Goal: Transaction & Acquisition: Purchase product/service

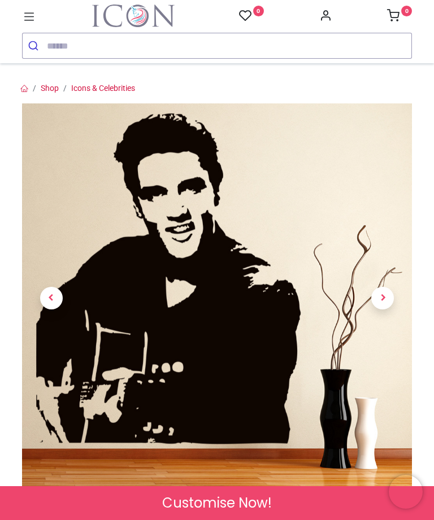
scroll to position [31, 0]
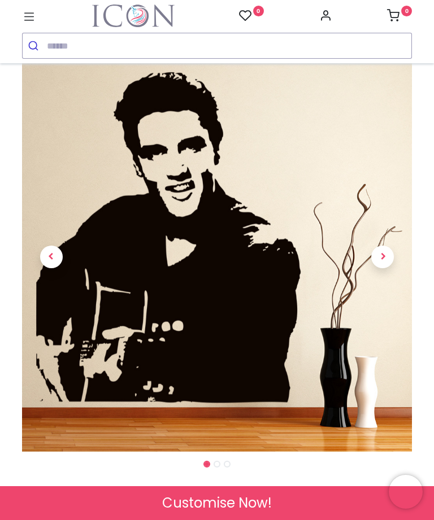
click at [386, 251] on span "Next" at bounding box center [382, 257] width 23 height 23
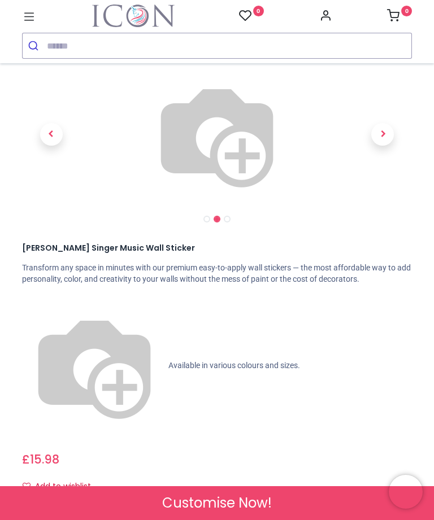
click at [388, 185] on link at bounding box center [383, 134] width 59 height 101
click at [381, 146] on span "Next" at bounding box center [382, 134] width 23 height 23
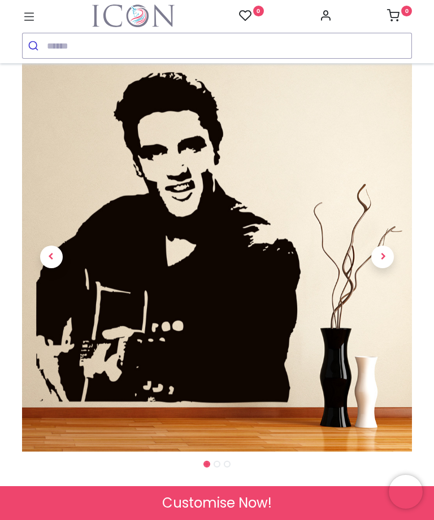
click at [386, 255] on span "Next" at bounding box center [382, 257] width 23 height 23
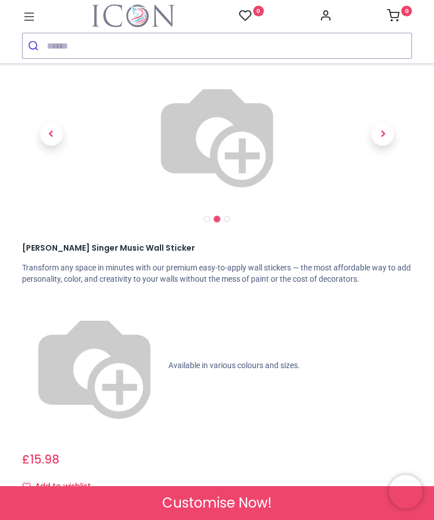
click at [391, 146] on span "Next" at bounding box center [382, 134] width 23 height 23
click at [390, 185] on link at bounding box center [383, 134] width 59 height 101
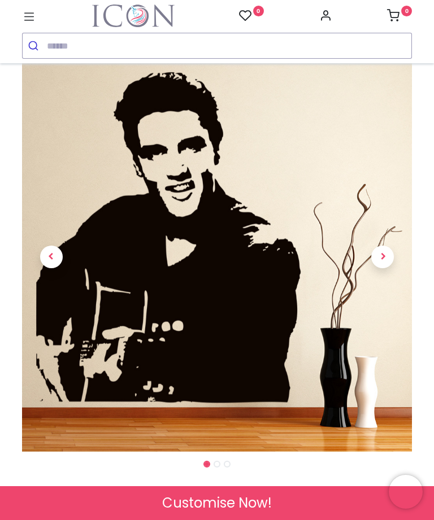
click at [382, 275] on link at bounding box center [383, 256] width 59 height 273
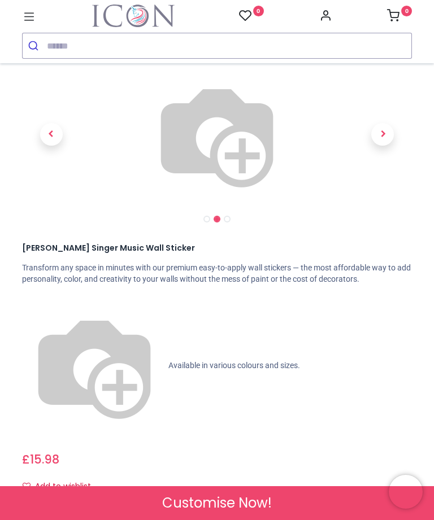
click at [382, 185] on link at bounding box center [383, 134] width 59 height 101
click at [385, 185] on link at bounding box center [383, 134] width 59 height 101
click at [364, 185] on link at bounding box center [383, 134] width 59 height 101
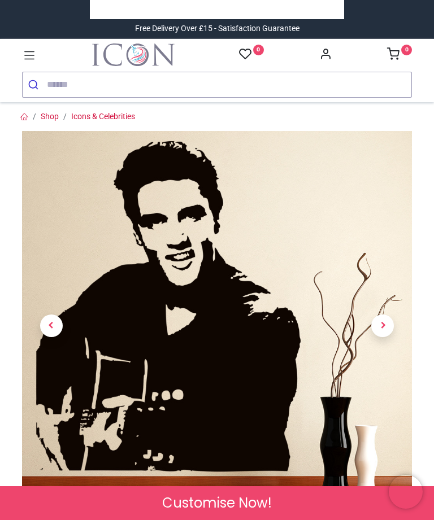
scroll to position [0, 0]
click at [287, 282] on img at bounding box center [217, 326] width 390 height 390
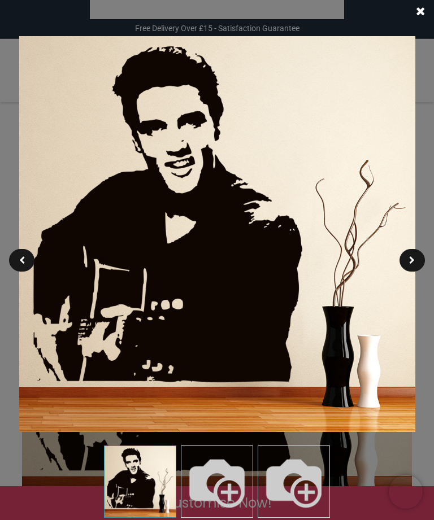
click at [318, 237] on img at bounding box center [217, 234] width 396 height 396
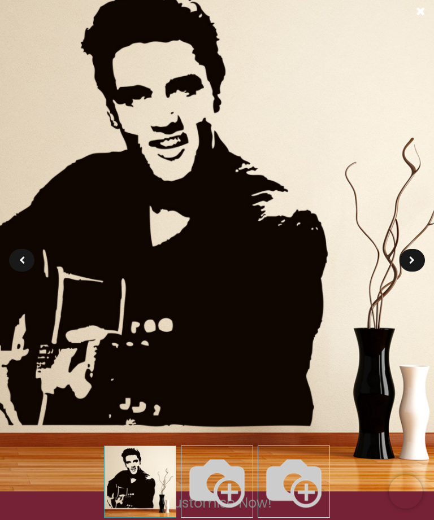
click at [366, 182] on img at bounding box center [216, 234] width 515 height 515
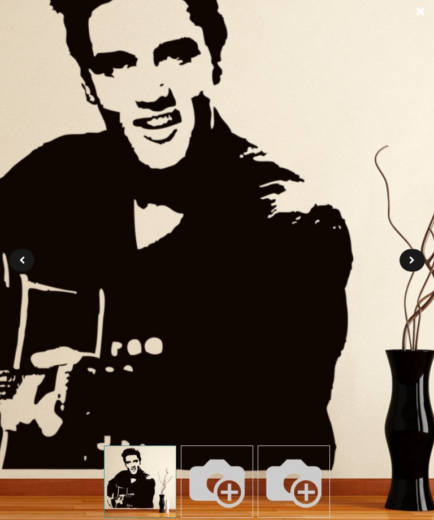
click at [424, 7] on span at bounding box center [420, 12] width 9 height 12
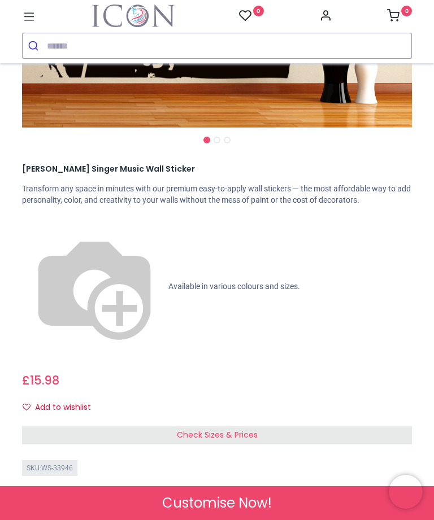
scroll to position [357, 0]
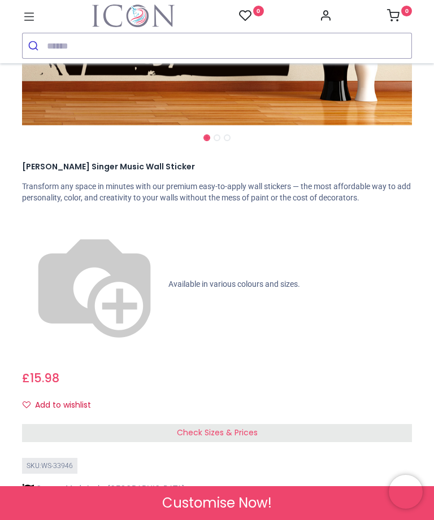
click at [249, 427] on span "Check Sizes & Prices" at bounding box center [217, 432] width 81 height 11
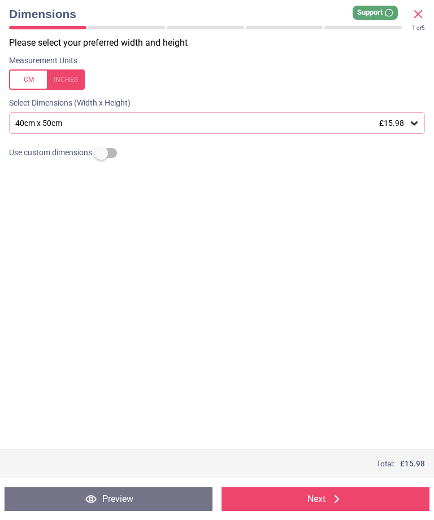
click at [153, 115] on div "40cm x 50cm £15.98" at bounding box center [217, 122] width 416 height 21
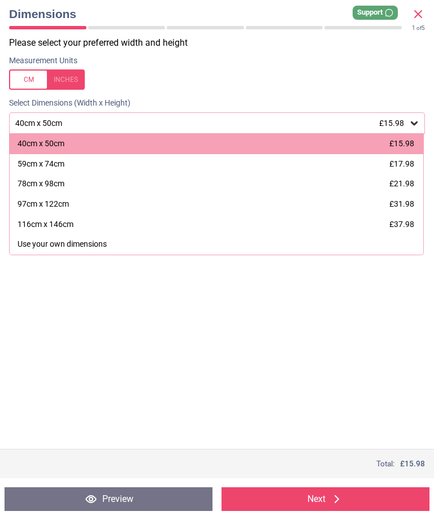
click at [415, 119] on icon at bounding box center [413, 122] width 11 height 11
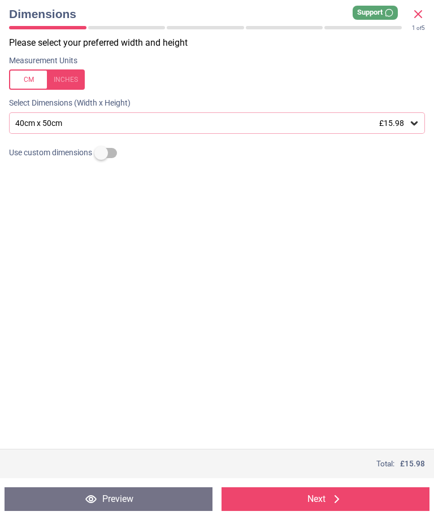
click at [413, 121] on icon at bounding box center [414, 123] width 7 height 4
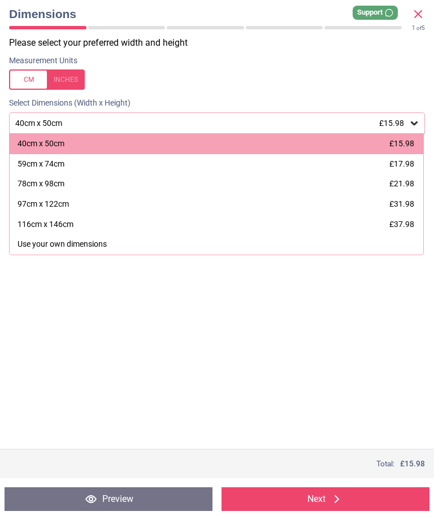
click at [414, 123] on icon at bounding box center [414, 123] width 7 height 4
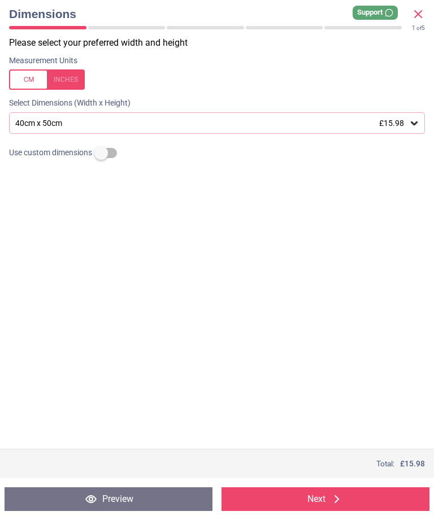
click at [101, 153] on label at bounding box center [101, 153] width 0 height 0
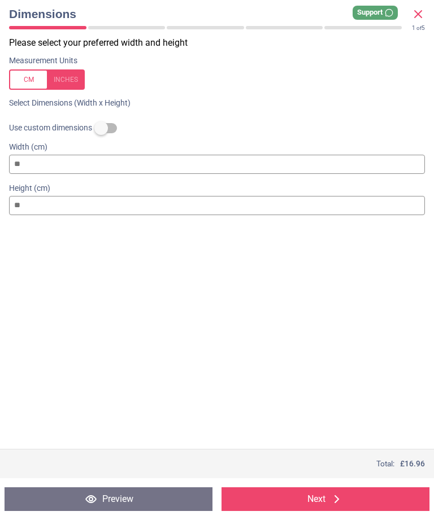
click at [120, 155] on input "**" at bounding box center [217, 164] width 416 height 19
click at [59, 163] on input "**" at bounding box center [217, 164] width 416 height 19
type input "*"
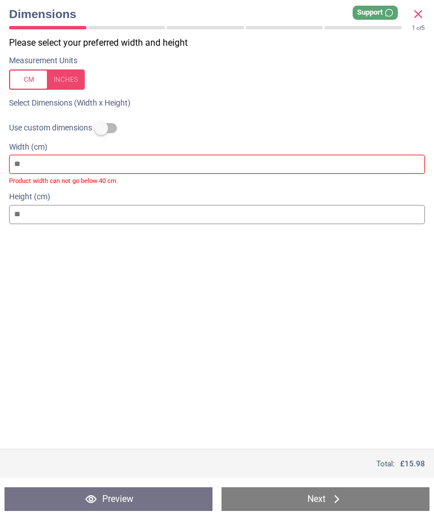
type input "*"
type input "**"
click at [43, 211] on input "**" at bounding box center [217, 214] width 416 height 19
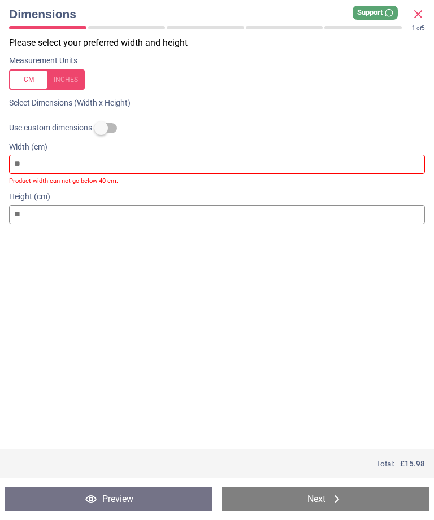
click at [359, 287] on div "Please select your preferred width and height Measurement Units Select Dimensio…" at bounding box center [217, 243] width 434 height 412
click at [328, 503] on button "Next" at bounding box center [325, 499] width 208 height 24
click at [322, 499] on button "Next" at bounding box center [325, 499] width 208 height 24
click at [354, 430] on div "Please select your preferred width and height Measurement Units Select Dimensio…" at bounding box center [217, 243] width 434 height 412
click at [355, 428] on div "Please select your preferred width and height Measurement Units Select Dimensio…" at bounding box center [217, 243] width 434 height 412
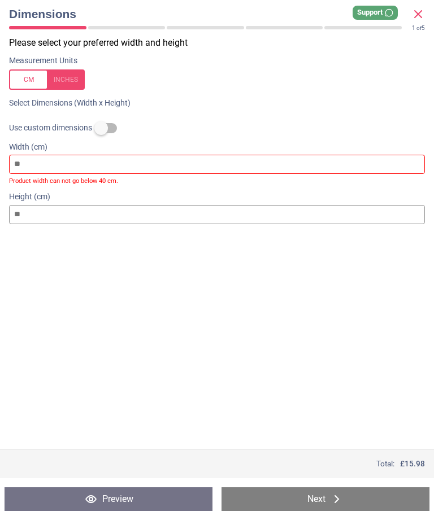
click at [356, 424] on div "Please select your preferred width and height Measurement Units Select Dimensio…" at bounding box center [217, 243] width 434 height 412
click at [356, 421] on div "Please select your preferred width and height Measurement Units Select Dimensio…" at bounding box center [217, 243] width 434 height 412
click at [328, 503] on button "Next" at bounding box center [325, 499] width 208 height 24
click at [330, 495] on icon at bounding box center [337, 500] width 14 height 14
click at [326, 494] on button "Next" at bounding box center [325, 499] width 208 height 24
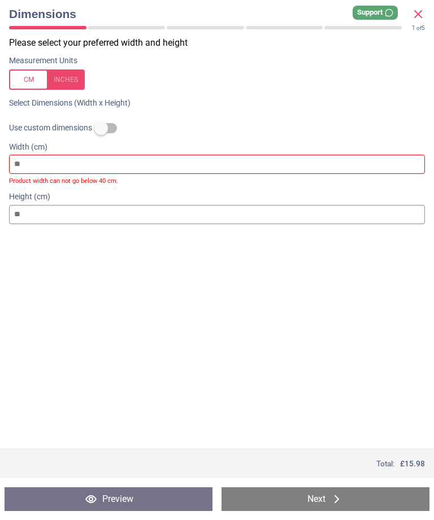
click at [204, 207] on input "**" at bounding box center [217, 214] width 416 height 19
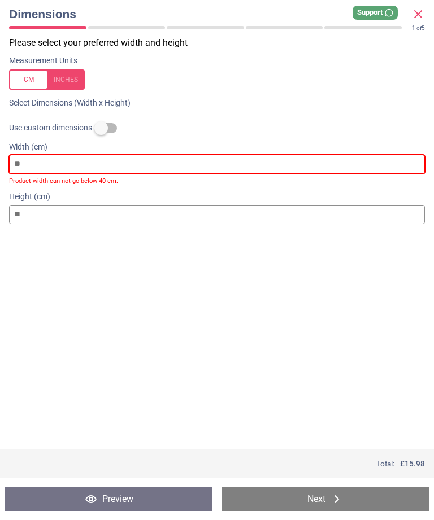
click at [88, 158] on input "**" at bounding box center [217, 164] width 416 height 19
type input "*"
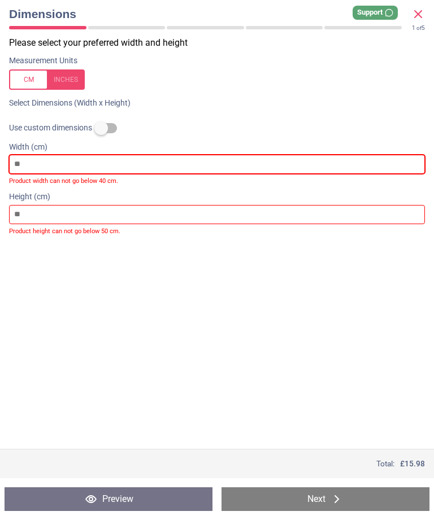
type input "*"
type input "**"
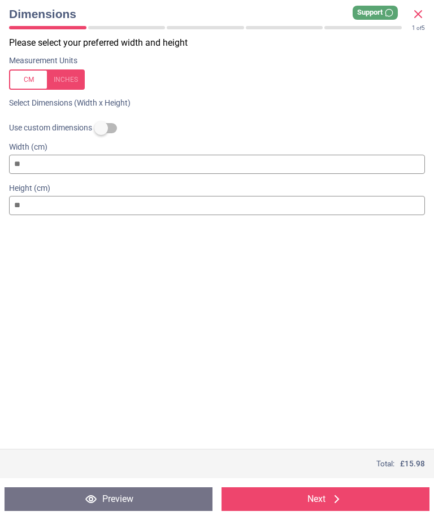
type input "**"
click at [369, 258] on div "Please select your preferred width and height Measurement Units Select Dimensio…" at bounding box center [217, 243] width 434 height 412
click at [378, 270] on div "Please select your preferred width and height Measurement Units Select Dimensio…" at bounding box center [217, 243] width 434 height 412
click at [337, 502] on icon at bounding box center [336, 499] width 5 height 8
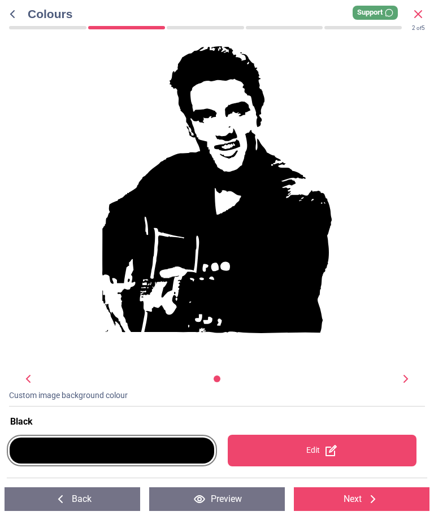
click at [173, 460] on div at bounding box center [112, 451] width 204 height 26
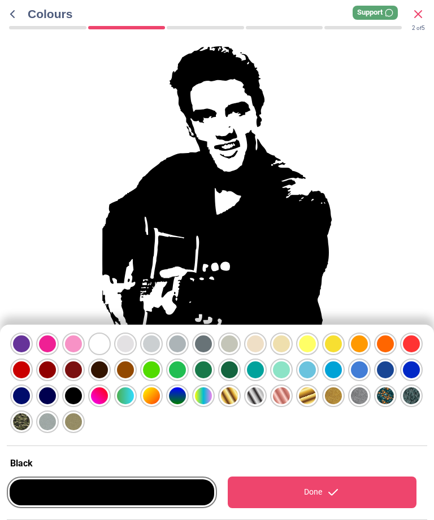
click at [28, 352] on div at bounding box center [21, 344] width 17 height 17
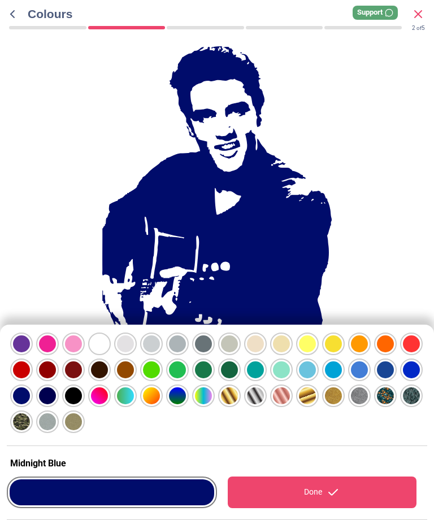
click at [30, 352] on div at bounding box center [21, 344] width 17 height 17
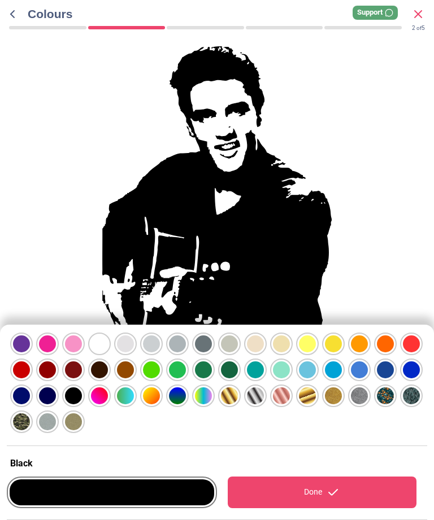
click at [28, 352] on div at bounding box center [21, 344] width 17 height 17
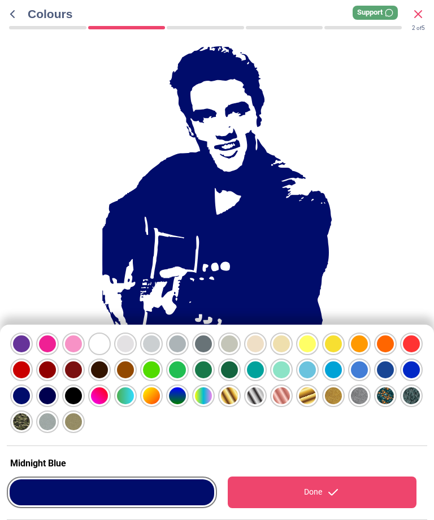
click at [30, 352] on div at bounding box center [21, 344] width 17 height 17
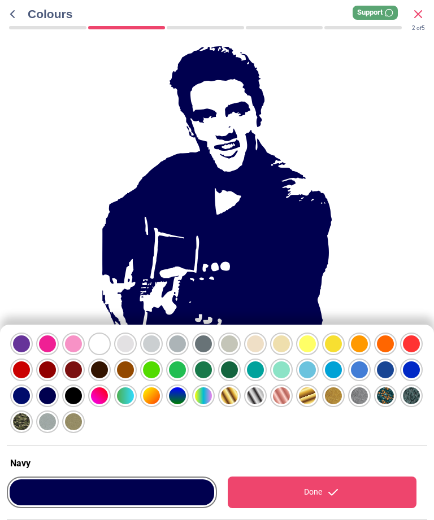
click at [30, 336] on div at bounding box center [21, 344] width 17 height 17
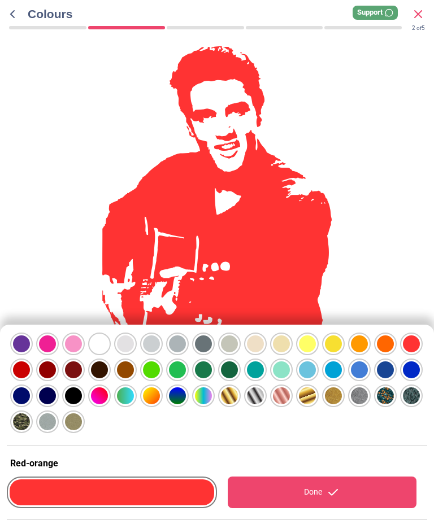
click at [30, 336] on div at bounding box center [21, 344] width 17 height 17
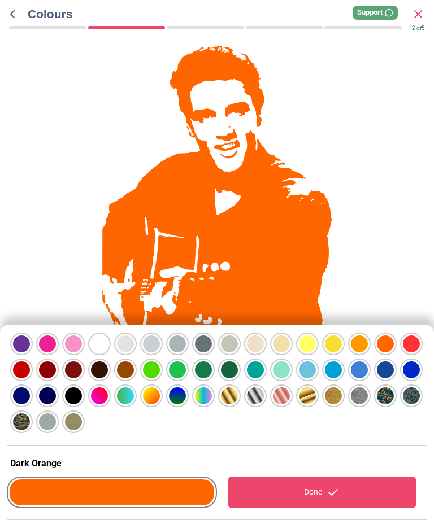
click at [30, 347] on div at bounding box center [21, 344] width 17 height 17
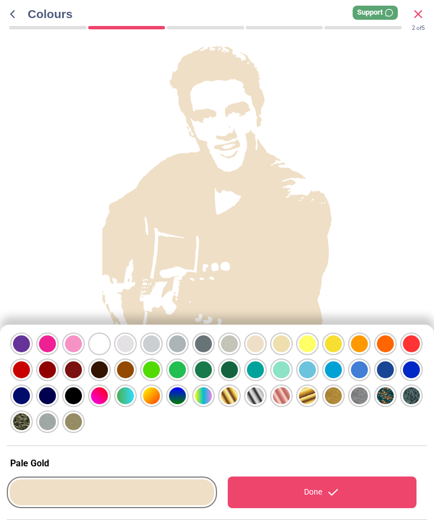
click at [30, 352] on div at bounding box center [21, 344] width 17 height 17
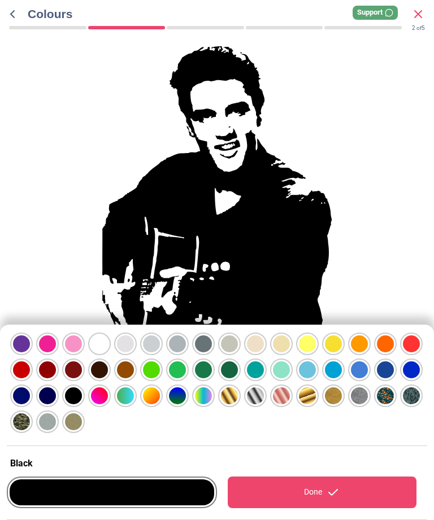
click at [326, 503] on div "Done" at bounding box center [322, 493] width 189 height 32
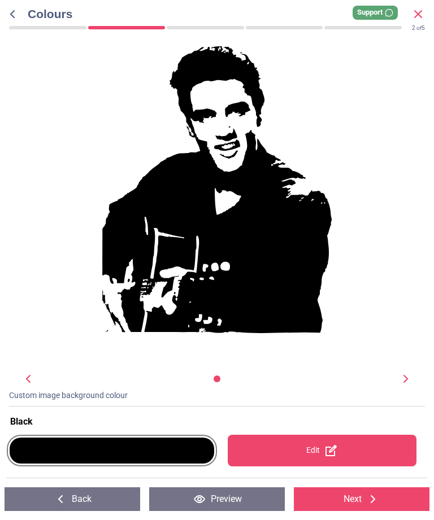
click at [341, 503] on button "Next" at bounding box center [362, 499] width 136 height 24
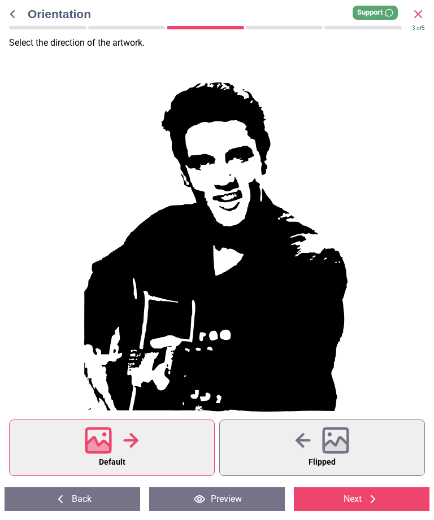
click at [358, 499] on button "Next" at bounding box center [362, 499] width 136 height 24
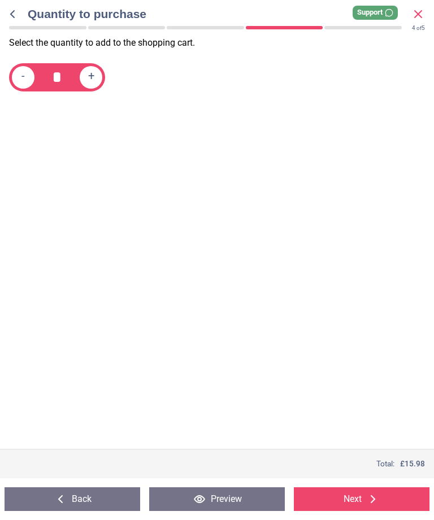
click at [350, 504] on button "Next" at bounding box center [362, 499] width 136 height 24
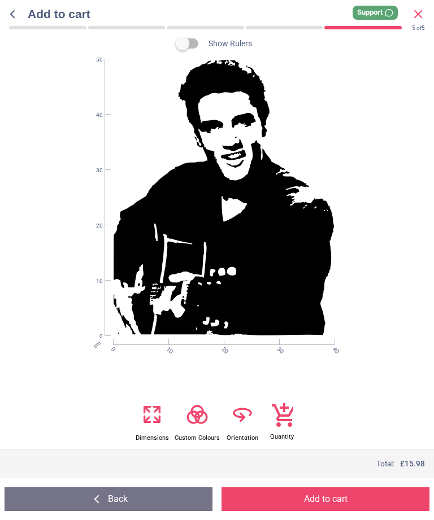
click at [333, 505] on button "Add to cart" at bounding box center [325, 499] width 208 height 24
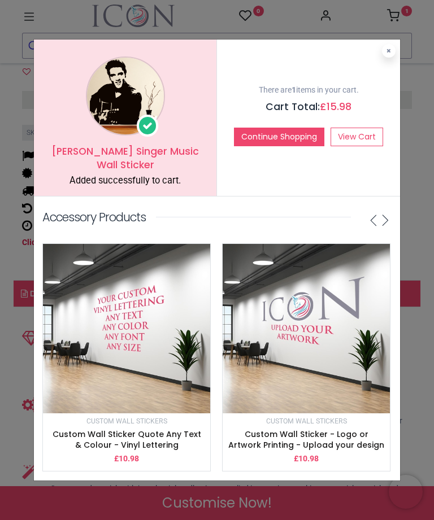
click at [281, 140] on button "Continue Shopping" at bounding box center [279, 137] width 90 height 19
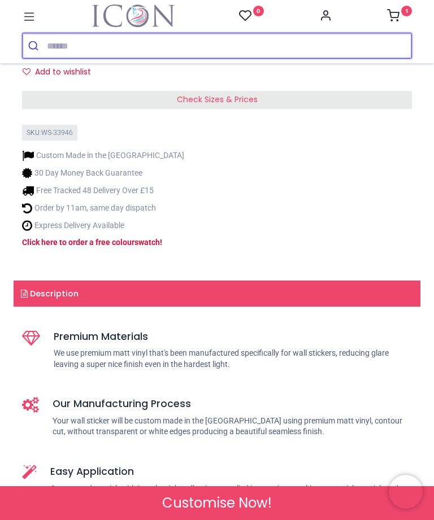
click at [191, 58] on input "search" at bounding box center [229, 45] width 364 height 25
click at [206, 51] on input "search" at bounding box center [229, 45] width 364 height 25
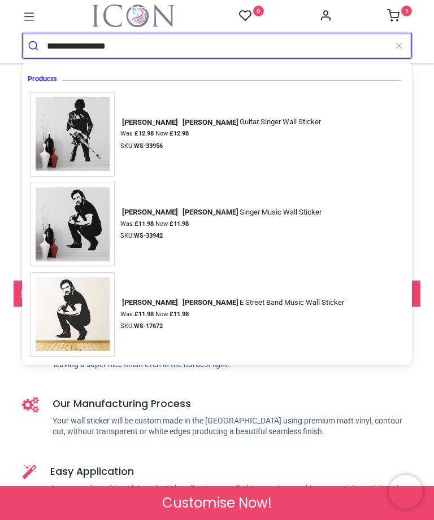
type input "**********"
click at [34, 46] on button "submit" at bounding box center [35, 45] width 24 height 25
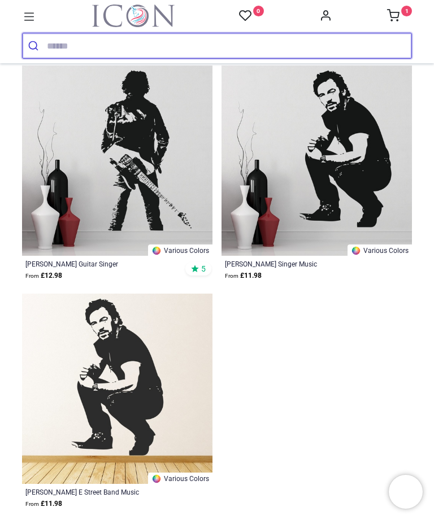
scroll to position [106, 0]
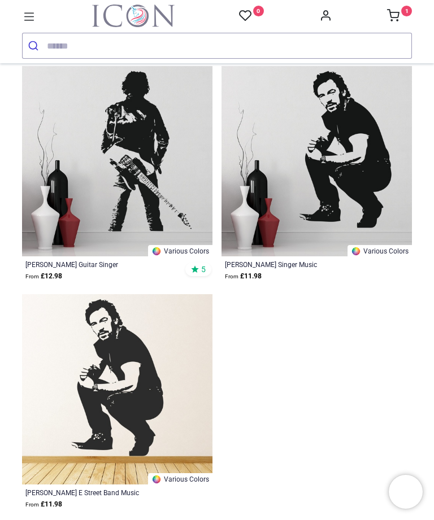
click at [344, 180] on img at bounding box center [316, 161] width 190 height 190
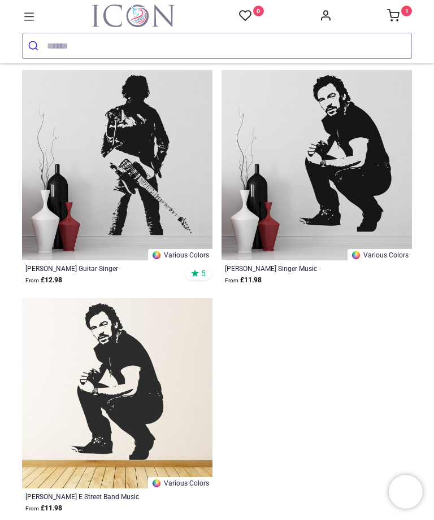
scroll to position [101, 0]
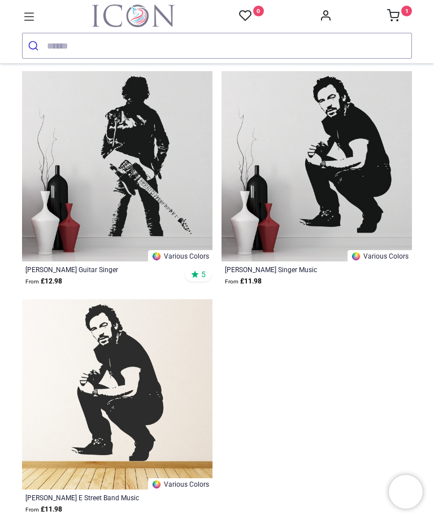
click at [140, 175] on img at bounding box center [117, 166] width 190 height 190
click at [352, 153] on img at bounding box center [316, 166] width 190 height 190
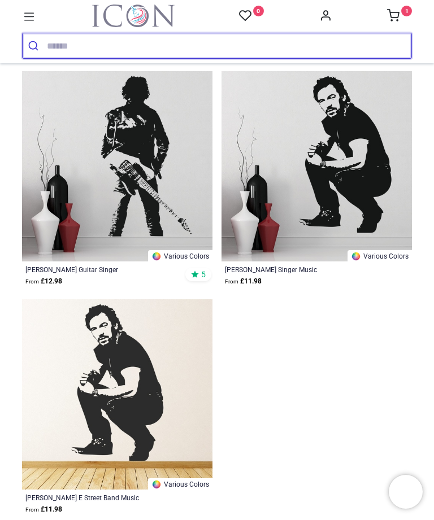
click at [127, 52] on input "search" at bounding box center [229, 45] width 364 height 25
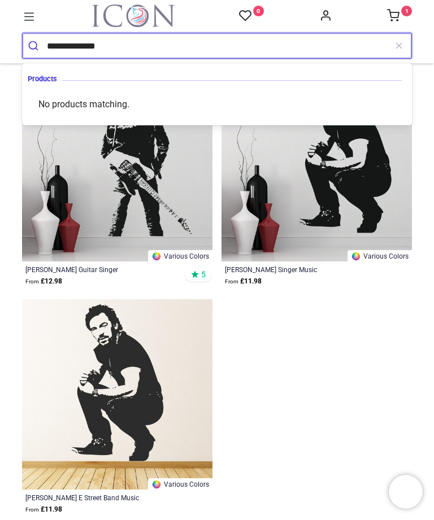
click at [79, 45] on input "**********" at bounding box center [216, 45] width 339 height 25
type input "**********"
click at [34, 46] on button "submit" at bounding box center [35, 45] width 24 height 25
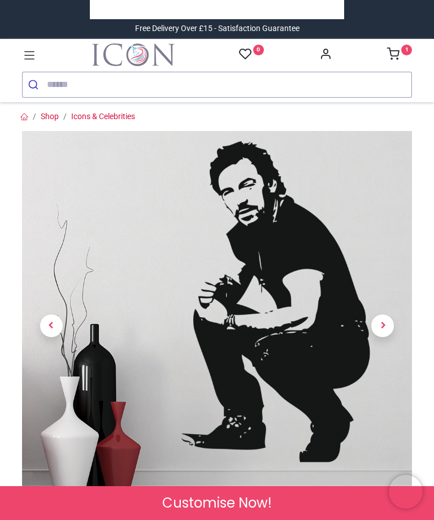
click at [393, 321] on span "Next" at bounding box center [382, 326] width 23 height 23
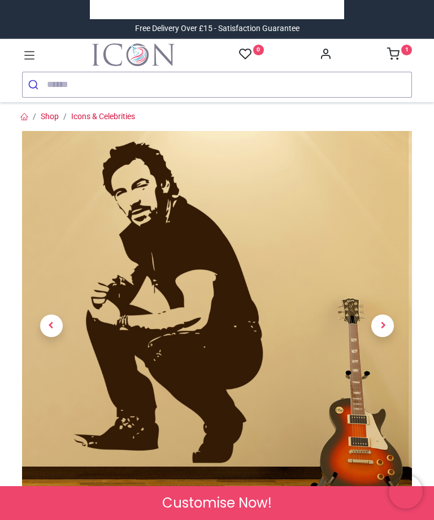
click at [385, 324] on span "Next" at bounding box center [382, 326] width 23 height 23
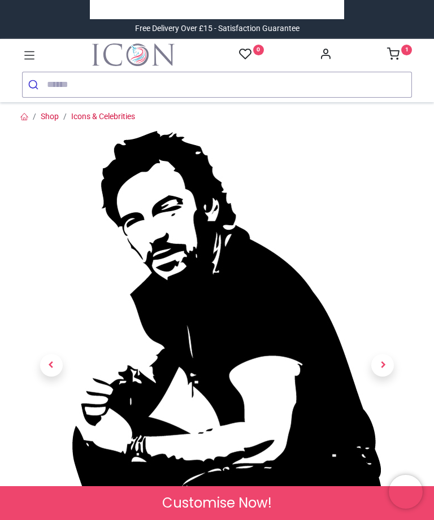
click at [384, 319] on link at bounding box center [383, 366] width 59 height 328
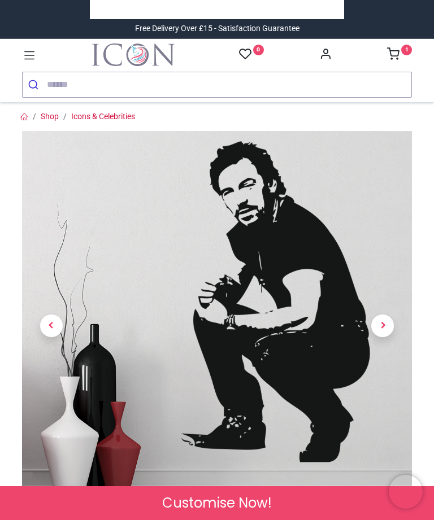
click at [386, 321] on span "Next" at bounding box center [382, 326] width 23 height 23
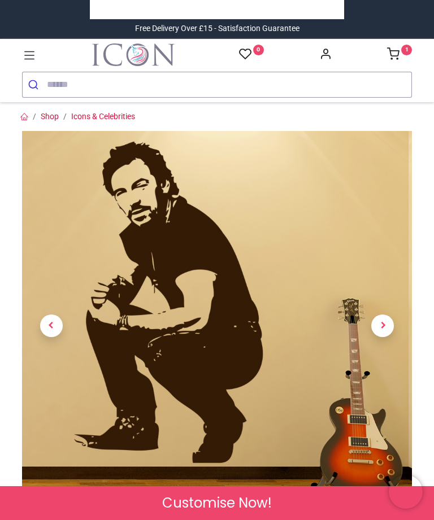
click at [300, 358] on img at bounding box center [217, 326] width 390 height 390
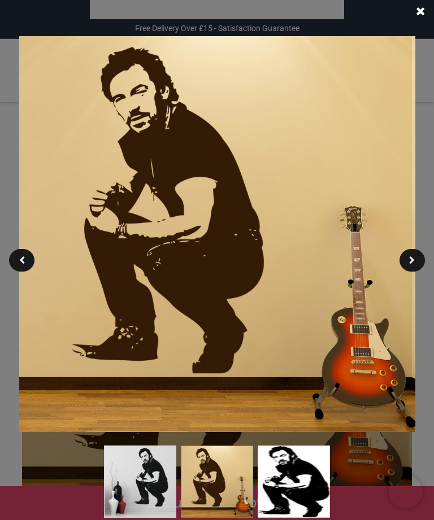
click at [295, 374] on img at bounding box center [217, 234] width 396 height 396
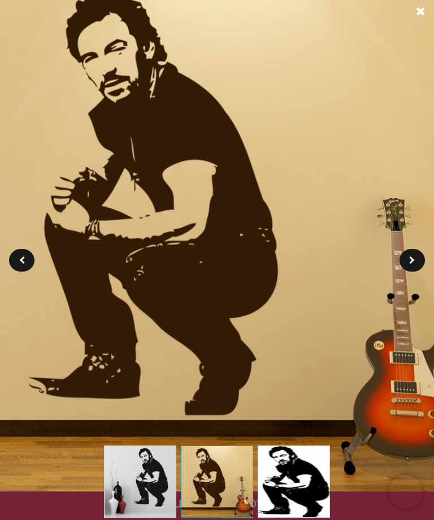
click at [428, 7] on div at bounding box center [420, 11] width 27 height 23
click at [421, 12] on span at bounding box center [420, 12] width 9 height 12
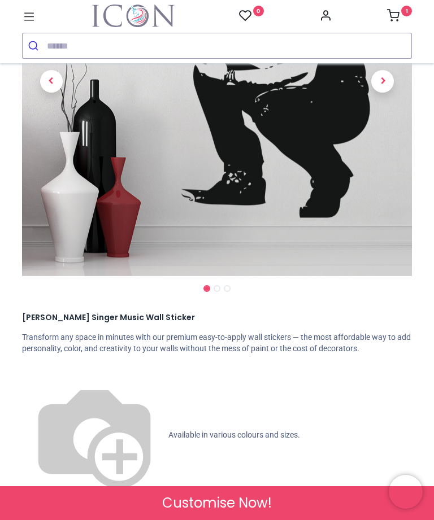
scroll to position [207, 0]
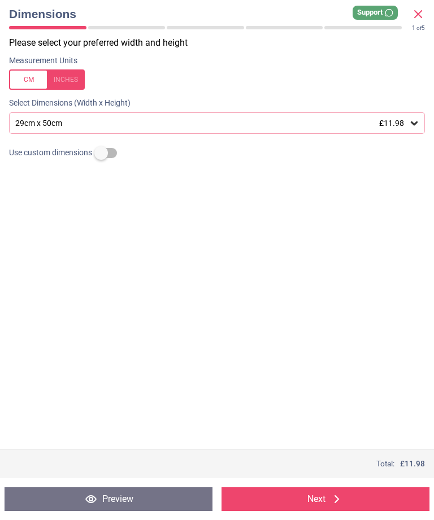
click at [272, 123] on div "29cm x 50cm £11.98" at bounding box center [211, 124] width 394 height 10
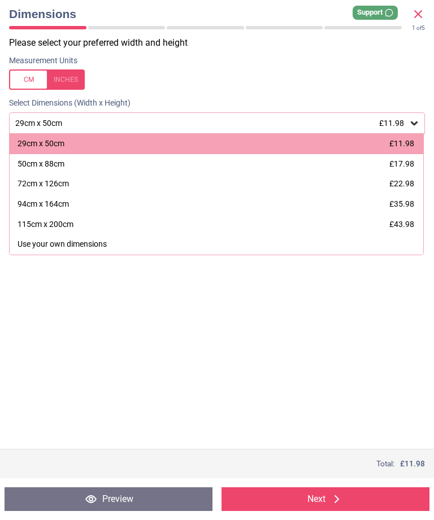
click at [317, 106] on div "Select Dimensions (Width x Height)" at bounding box center [217, 103] width 434 height 11
click at [381, 69] on label at bounding box center [217, 79] width 416 height 20
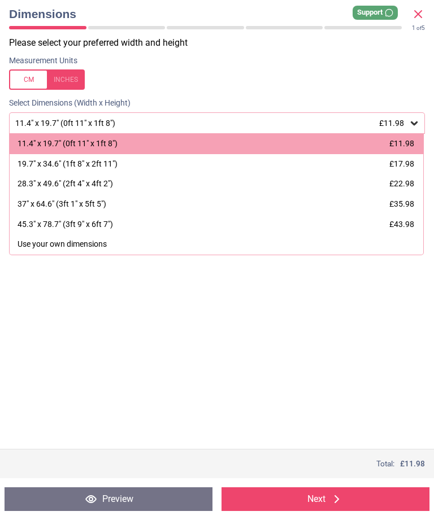
click at [336, 88] on label at bounding box center [217, 79] width 416 height 20
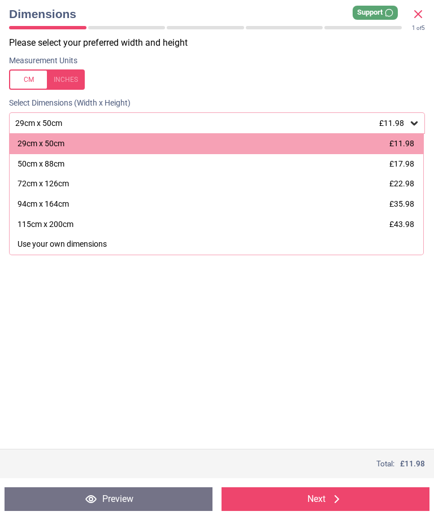
click at [350, 85] on label at bounding box center [217, 79] width 416 height 20
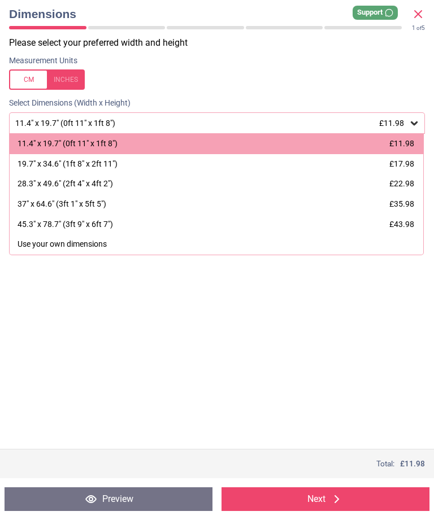
click at [350, 88] on label at bounding box center [217, 79] width 416 height 20
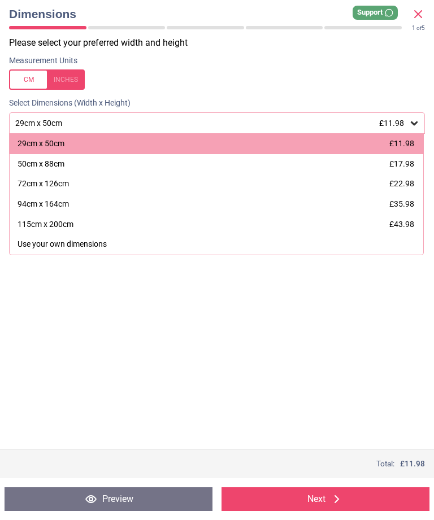
click at [300, 140] on div "29cm x 50cm £11.98" at bounding box center [216, 144] width 413 height 20
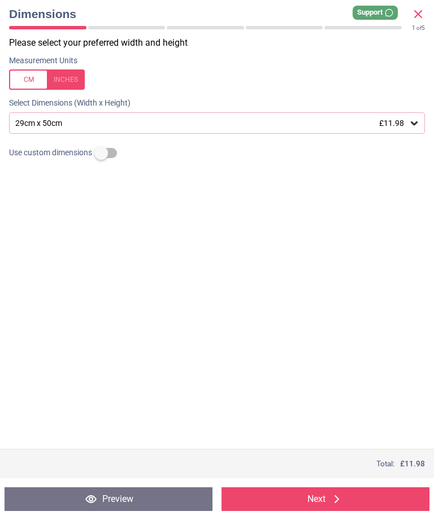
click at [351, 395] on div "Please select your preferred width and height Measurement Units Select Dimensio…" at bounding box center [217, 243] width 434 height 412
click at [342, 491] on button "Next" at bounding box center [325, 499] width 208 height 24
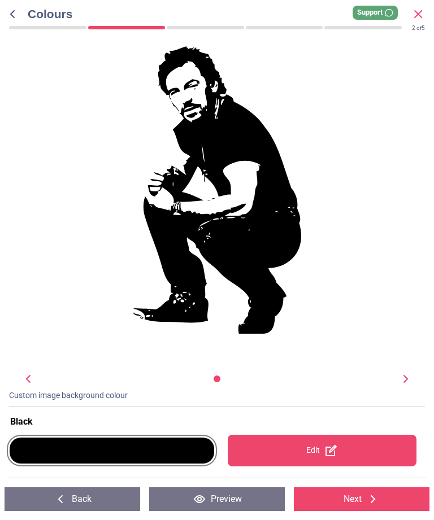
click at [350, 496] on button "Next" at bounding box center [362, 499] width 136 height 24
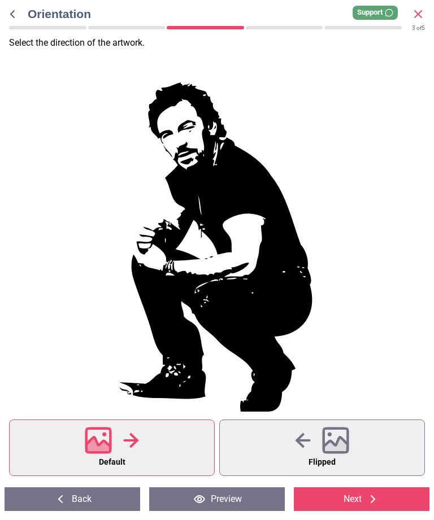
click at [351, 500] on button "Next" at bounding box center [362, 499] width 136 height 24
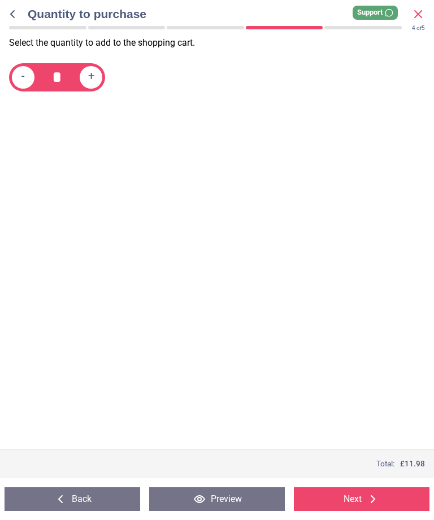
click at [354, 498] on button "Next" at bounding box center [362, 499] width 136 height 24
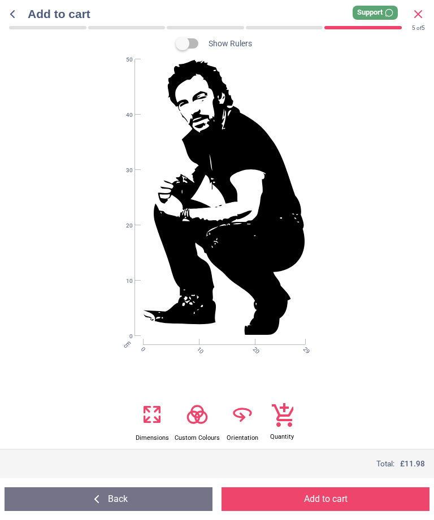
click at [341, 491] on button "Add to cart" at bounding box center [325, 499] width 208 height 24
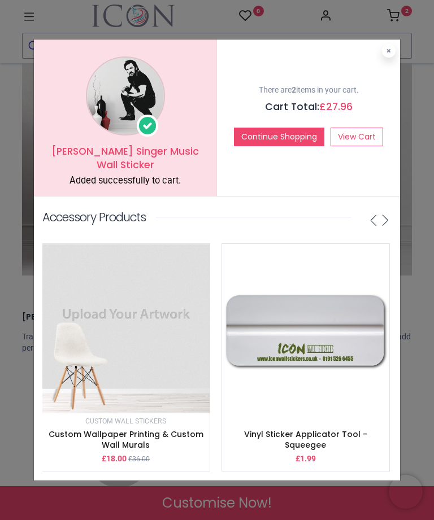
click at [420, 40] on div "Bruce Springsteen Singer Music Wall Sticker Added successfully to cart. There a…" at bounding box center [217, 260] width 434 height 520
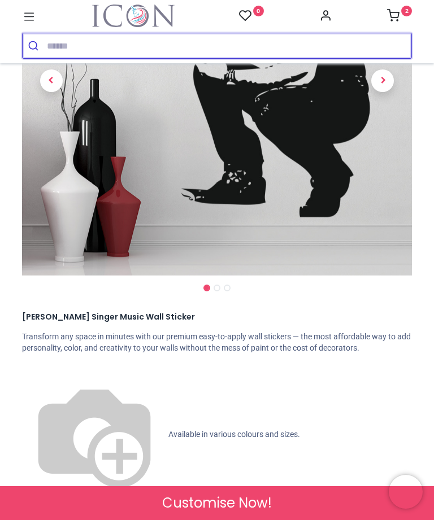
click at [234, 34] on input "search" at bounding box center [229, 45] width 364 height 25
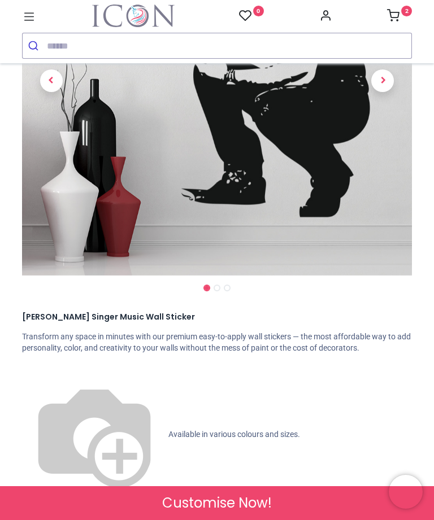
click at [398, 16] on link "2" at bounding box center [399, 16] width 25 height 9
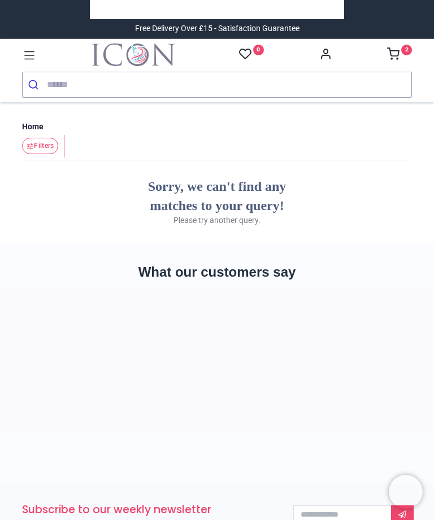
click at [158, 92] on input "search" at bounding box center [229, 84] width 364 height 25
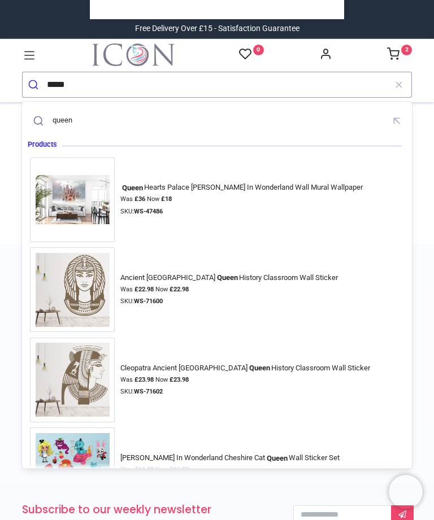
type input "*****"
click at [34, 84] on button "submit" at bounding box center [35, 84] width 24 height 25
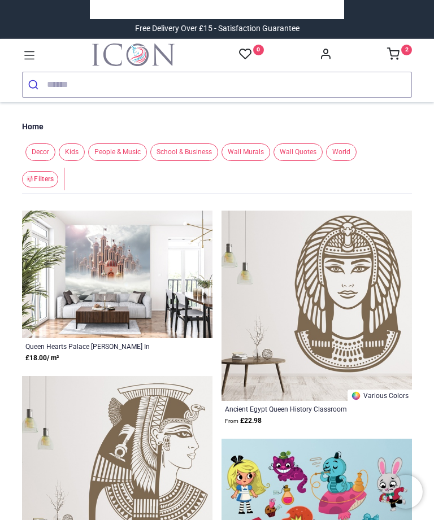
click at [127, 150] on span "People & Music" at bounding box center [117, 152] width 59 height 18
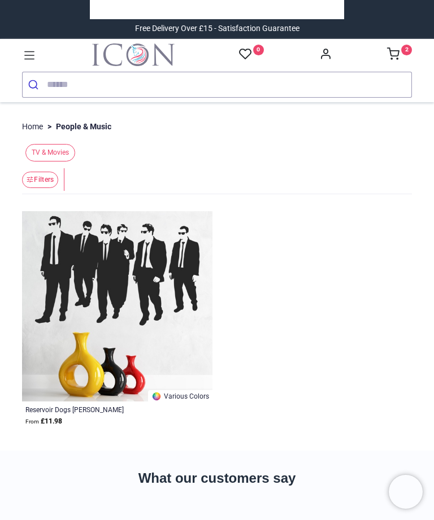
click at [96, 129] on li "> People & Music" at bounding box center [77, 126] width 68 height 11
click at [102, 130] on li "> People & Music" at bounding box center [77, 126] width 68 height 11
click at [108, 158] on div "TV & Movies" at bounding box center [217, 153] width 390 height 27
click at [112, 169] on header "Filters Filters" at bounding box center [217, 180] width 390 height 28
click at [134, 172] on header "Filters Filters" at bounding box center [217, 180] width 390 height 28
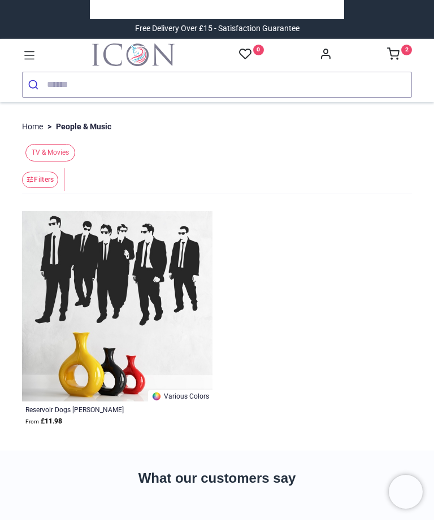
click at [142, 173] on header "Filters Filters" at bounding box center [217, 180] width 390 height 28
click at [151, 173] on header "Filters Filters" at bounding box center [217, 180] width 390 height 28
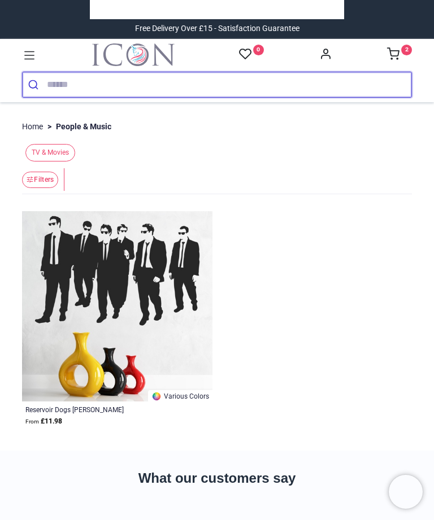
click at [188, 90] on input "search" at bounding box center [229, 84] width 364 height 25
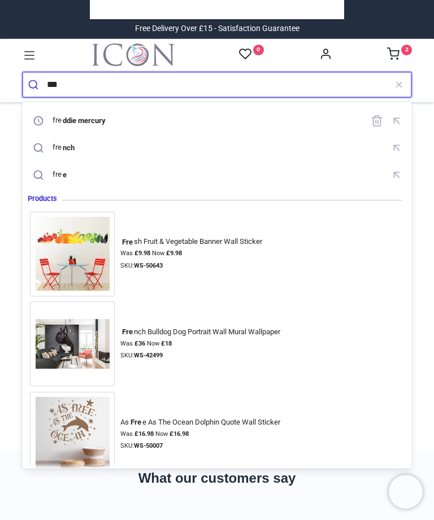
click at [120, 122] on div "fre ddie mercury" at bounding box center [216, 121] width 373 height 20
type input "**********"
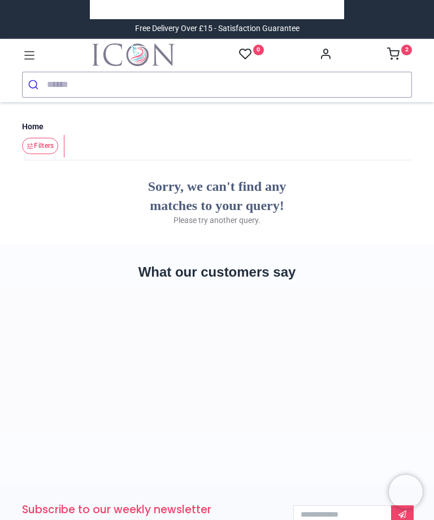
click at [98, 89] on input "search" at bounding box center [229, 84] width 364 height 25
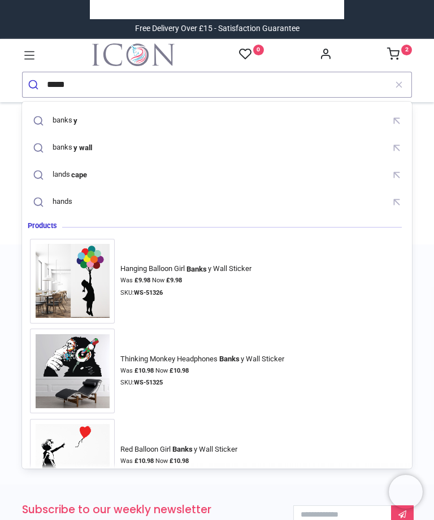
type input "*****"
click at [34, 84] on button "submit" at bounding box center [35, 84] width 24 height 25
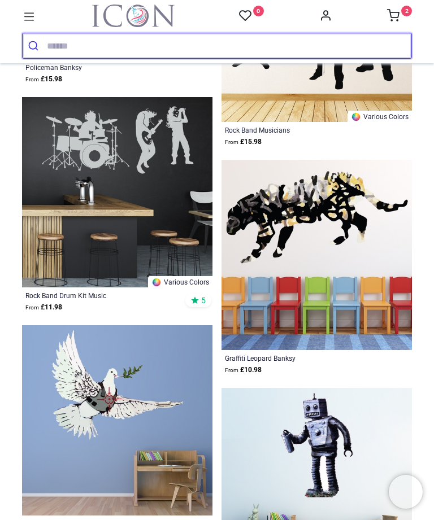
scroll to position [4120, 0]
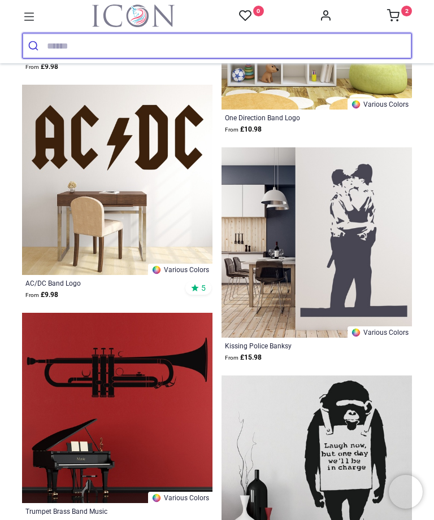
scroll to position [7099, 0]
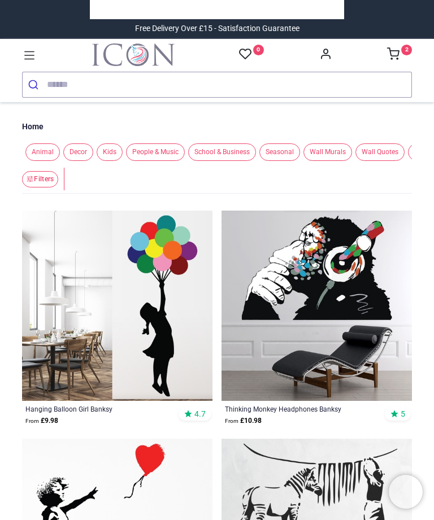
click at [159, 156] on span "People & Music" at bounding box center [155, 152] width 59 height 18
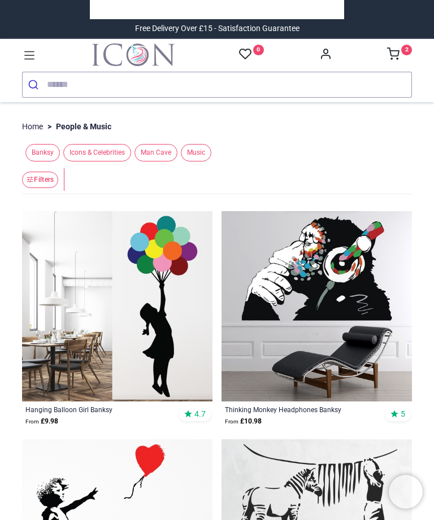
click at [115, 153] on span "Icons & Celebrities" at bounding box center [97, 153] width 68 height 18
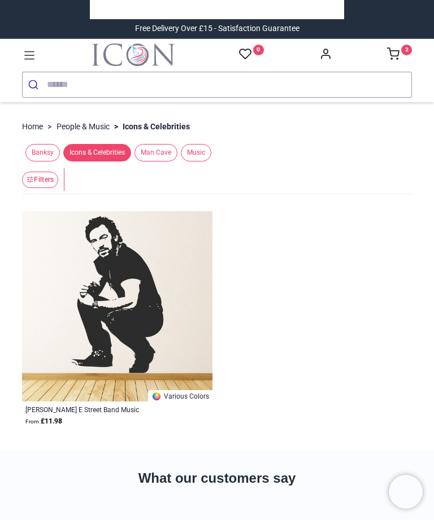
click at [211, 154] on span "Music" at bounding box center [196, 153] width 31 height 18
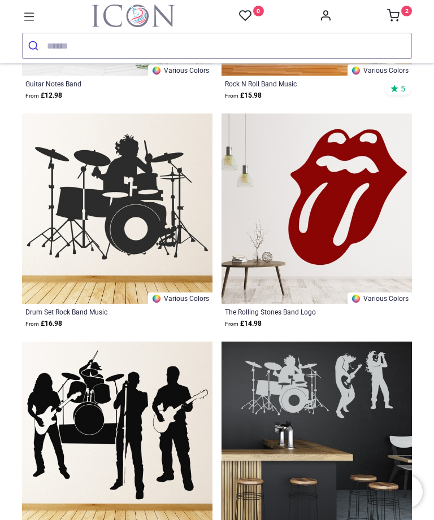
scroll to position [293, 0]
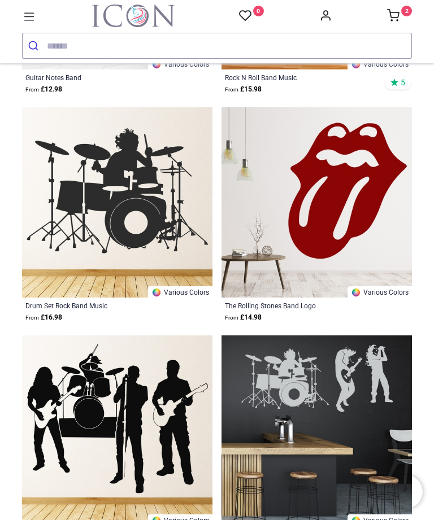
click at [365, 222] on img at bounding box center [316, 202] width 190 height 190
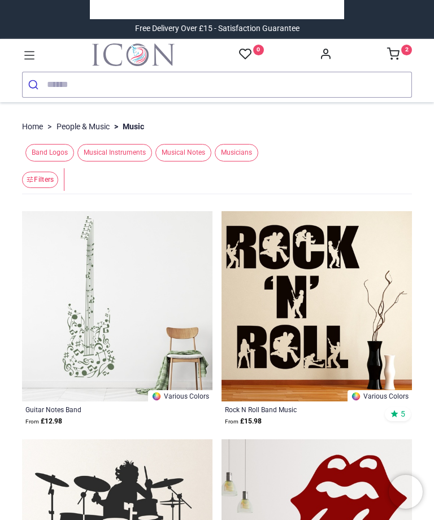
scroll to position [0, 0]
click at [247, 154] on span "Musicians" at bounding box center [236, 153] width 43 height 18
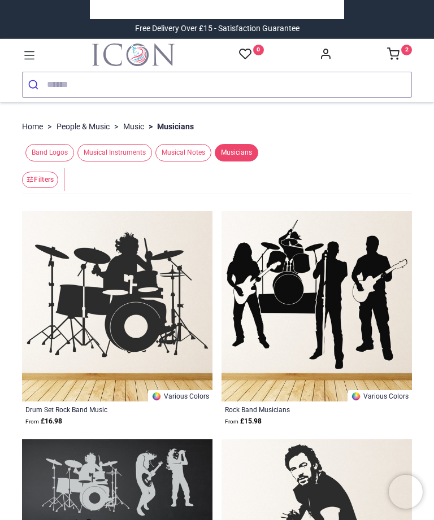
click at [66, 150] on span "Band Logos" at bounding box center [49, 153] width 49 height 18
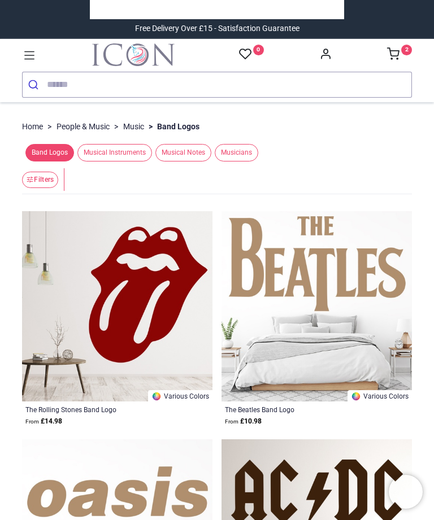
click at [103, 128] on link "People & Music" at bounding box center [82, 126] width 53 height 11
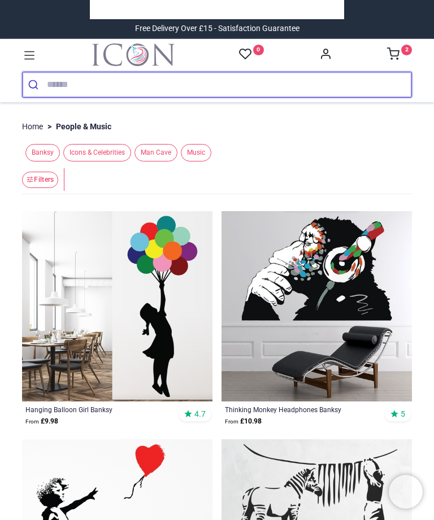
click at [189, 91] on input "search" at bounding box center [229, 84] width 364 height 25
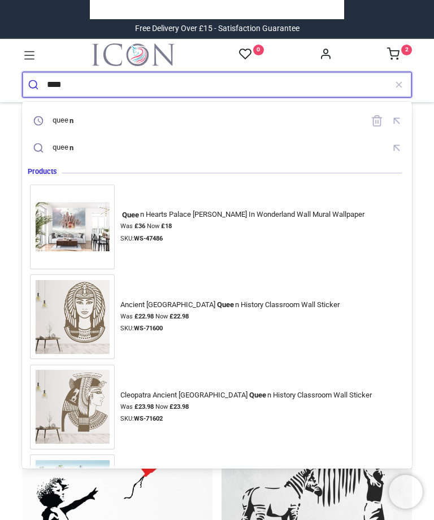
click at [74, 122] on mark "n" at bounding box center [71, 120] width 7 height 11
type input "*****"
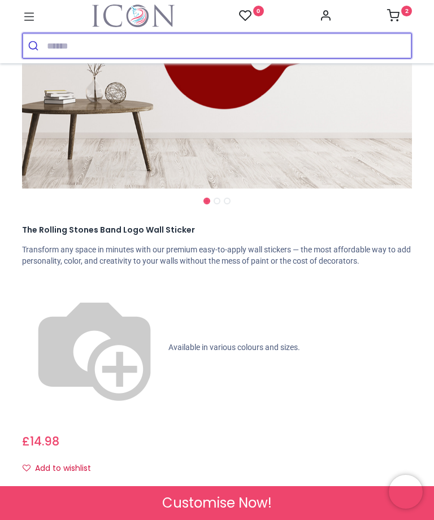
scroll to position [298, 0]
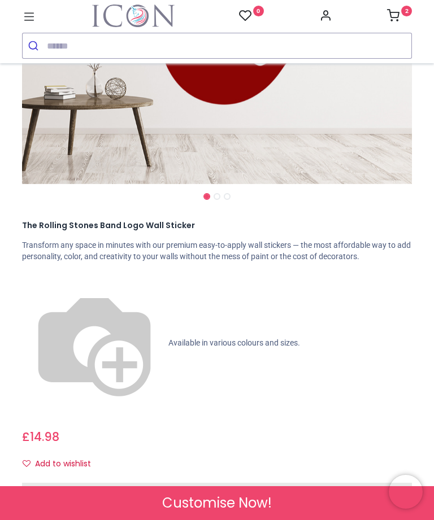
click at [293, 483] on div "Check Sizes & Prices" at bounding box center [217, 492] width 390 height 18
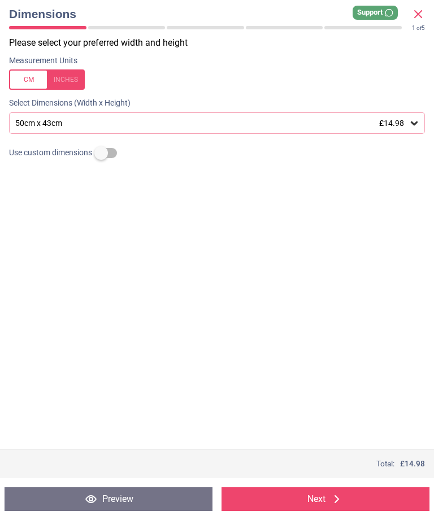
click at [286, 121] on div "50cm x 43cm £14.98" at bounding box center [211, 124] width 394 height 10
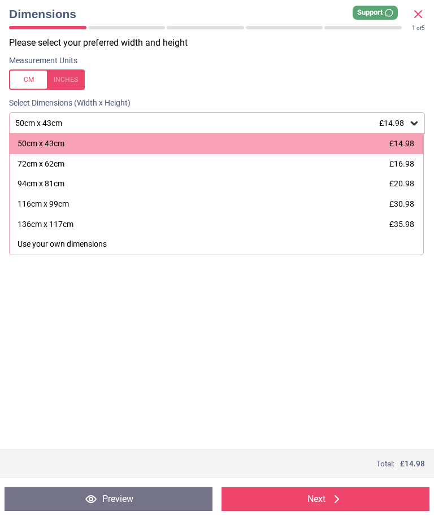
click at [341, 319] on div "Please select your preferred width and height Measurement Units Select Dimensio…" at bounding box center [217, 243] width 434 height 412
click at [299, 302] on div "Please select your preferred width and height Measurement Units Select Dimensio…" at bounding box center [217, 243] width 434 height 412
click at [323, 300] on div "Please select your preferred width and height Measurement Units Select Dimensio…" at bounding box center [217, 243] width 434 height 412
click at [334, 298] on div "Please select your preferred width and height Measurement Units Select Dimensio…" at bounding box center [217, 243] width 434 height 412
click at [342, 293] on div "Please select your preferred width and height Measurement Units Select Dimensio…" at bounding box center [217, 243] width 434 height 412
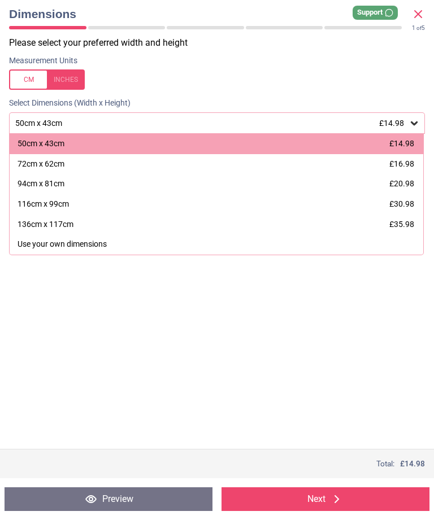
click at [347, 291] on div "Please select your preferred width and height Measurement Units Select Dimensio…" at bounding box center [217, 243] width 434 height 412
click at [349, 293] on div "Please select your preferred width and height Measurement Units Select Dimensio…" at bounding box center [217, 243] width 434 height 412
click at [322, 500] on button "Next" at bounding box center [325, 499] width 208 height 24
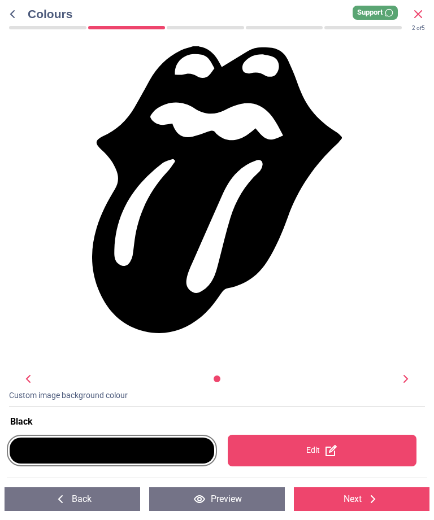
click at [158, 461] on div at bounding box center [112, 451] width 204 height 26
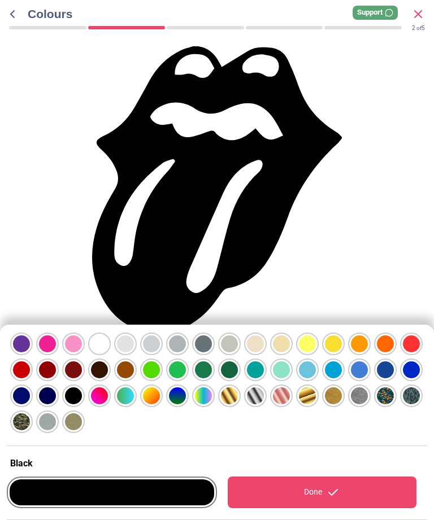
click at [29, 352] on div at bounding box center [21, 344] width 17 height 17
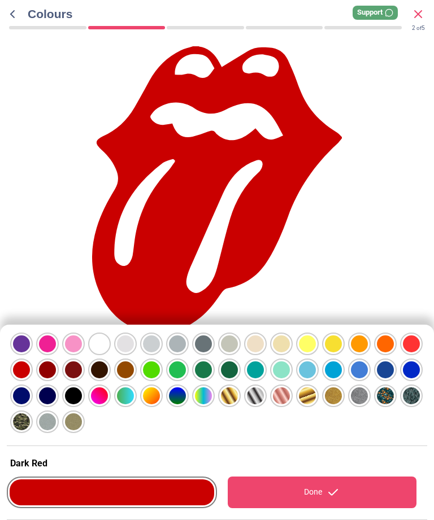
click at [334, 494] on icon at bounding box center [333, 493] width 14 height 14
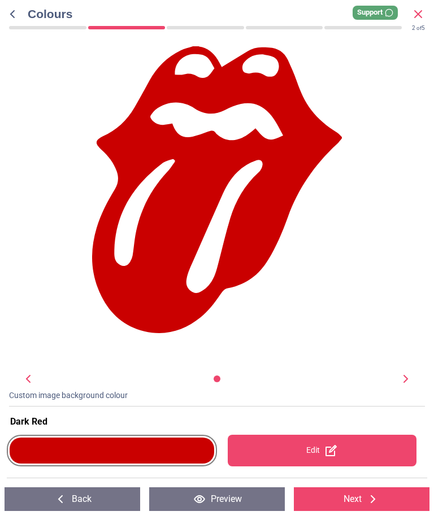
click at [361, 497] on button "Next" at bounding box center [362, 499] width 136 height 24
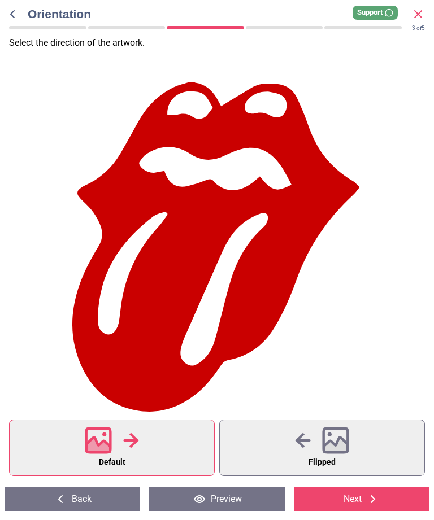
click at [370, 499] on icon at bounding box center [373, 500] width 14 height 14
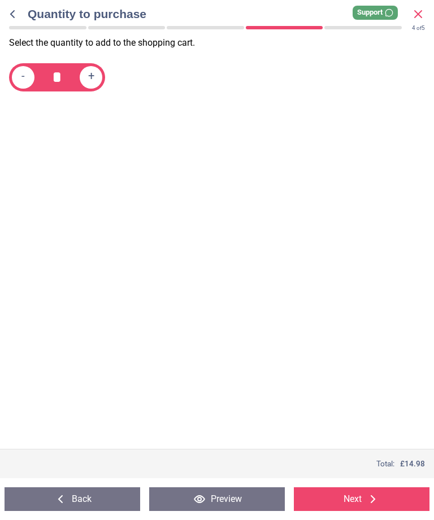
click at [367, 502] on icon at bounding box center [373, 500] width 14 height 14
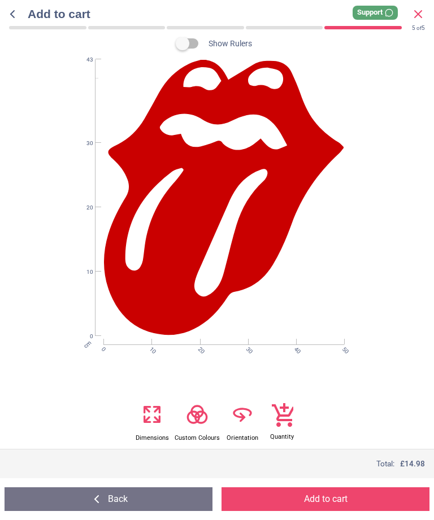
click at [347, 503] on button "Add to cart" at bounding box center [325, 499] width 208 height 24
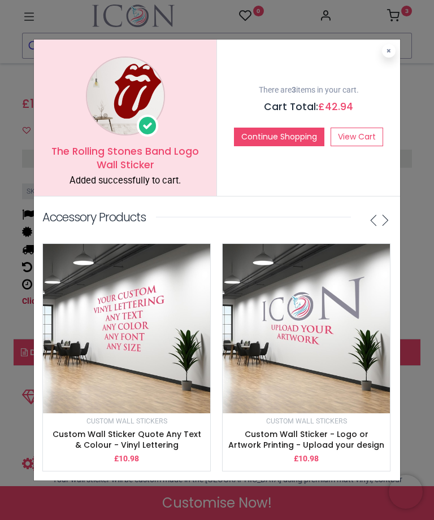
click at [394, 50] on button at bounding box center [389, 51] width 14 height 14
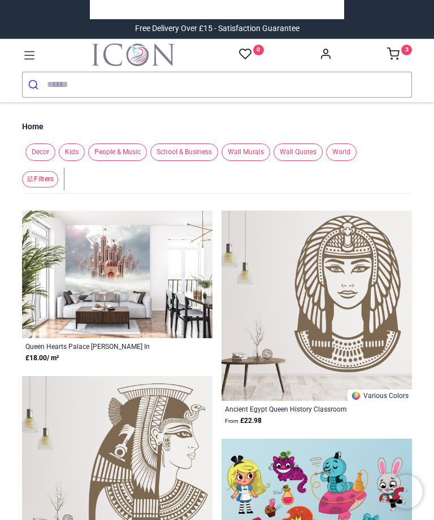
click at [130, 158] on span "People & Music" at bounding box center [117, 152] width 59 height 18
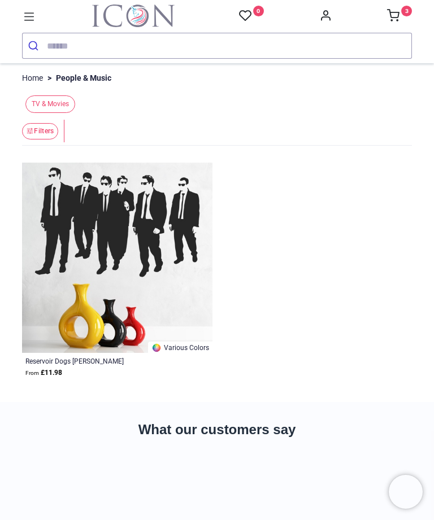
scroll to position [4, 0]
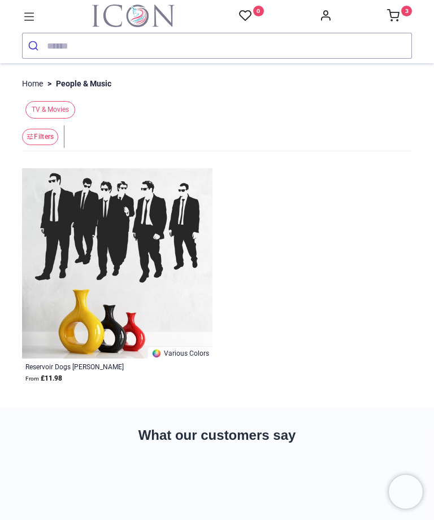
click at [49, 137] on button "Filters" at bounding box center [40, 137] width 36 height 16
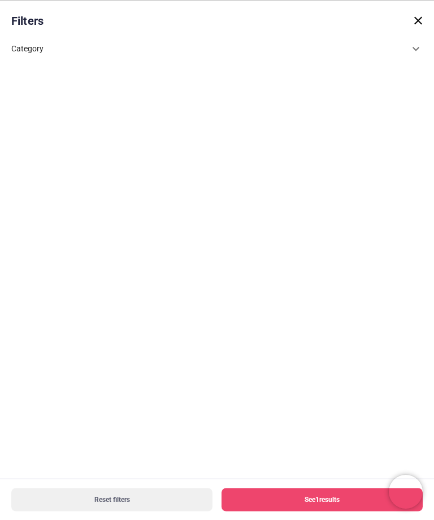
click at [432, 37] on div "Filters Category Decor 1 Kids 5 People & Music 1 TV & Movies 1 School & Busines…" at bounding box center [217, 260] width 434 height 520
click at [420, 41] on div "Category" at bounding box center [216, 48] width 411 height 27
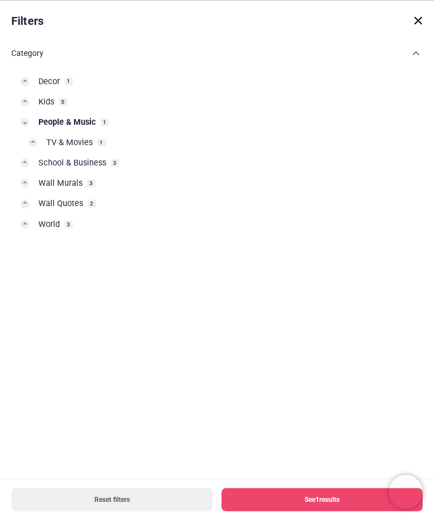
click at [86, 137] on span "TV & Movies" at bounding box center [69, 142] width 46 height 11
click at [84, 158] on link "Misc. 1" at bounding box center [225, 168] width 377 height 20
click at [419, 94] on div "Decor 1 Kids 5 People & Music 1 TV & Movies 1 Misc. 1 School & Business 3 Wall …" at bounding box center [216, 169] width 411 height 197
click at [342, 501] on button "See 1 results" at bounding box center [321, 499] width 201 height 23
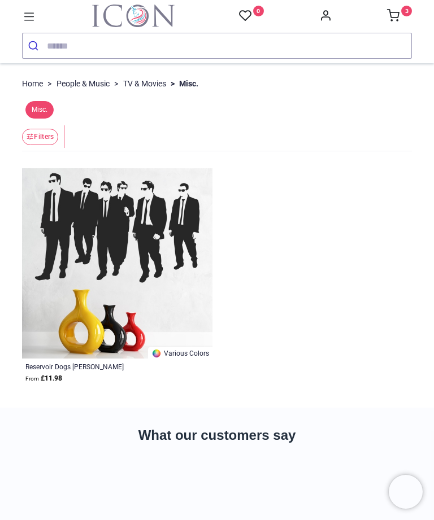
click at [407, 338] on div "Various Colors Reservoir Dogs [PERSON_NAME] From £ 11.98" at bounding box center [212, 282] width 399 height 228
